Goal: Task Accomplishment & Management: Use online tool/utility

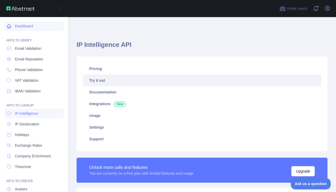
click at [24, 24] on link "Dashboard" at bounding box center [33, 26] width 59 height 10
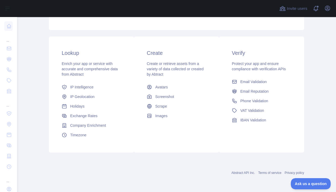
scroll to position [73, 0]
click at [328, 8] on icon "button" at bounding box center [327, 8] width 5 height 5
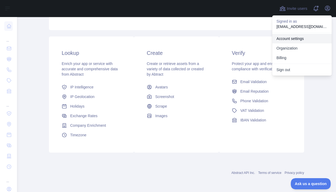
click at [301, 36] on link "Account settings" at bounding box center [301, 39] width 59 height 10
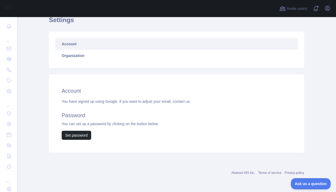
click at [109, 47] on link "Account" at bounding box center [176, 44] width 242 height 12
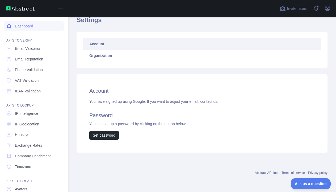
click at [10, 28] on icon at bounding box center [8, 25] width 5 height 5
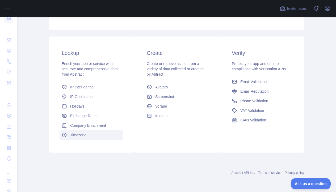
scroll to position [73, 0]
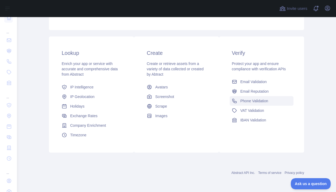
click at [249, 99] on span "Phone Validation" at bounding box center [254, 100] width 28 height 5
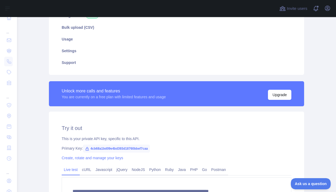
scroll to position [88, 0]
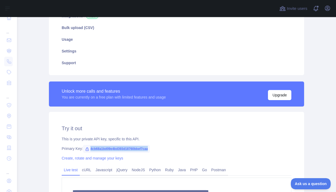
drag, startPoint x: 155, startPoint y: 148, endPoint x: 90, endPoint y: 146, distance: 65.1
click at [90, 146] on span "4cb68a1bd09e4bd393d18760bbef7caa" at bounding box center [116, 148] width 67 height 8
copy div "4cb68a1bd09e4bd393d18760bbef7caa"
